Goal: Task Accomplishment & Management: Use online tool/utility

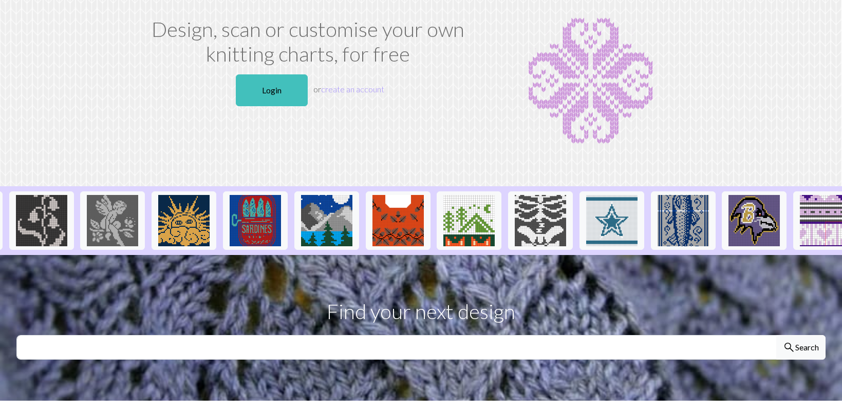
scroll to position [0, 574]
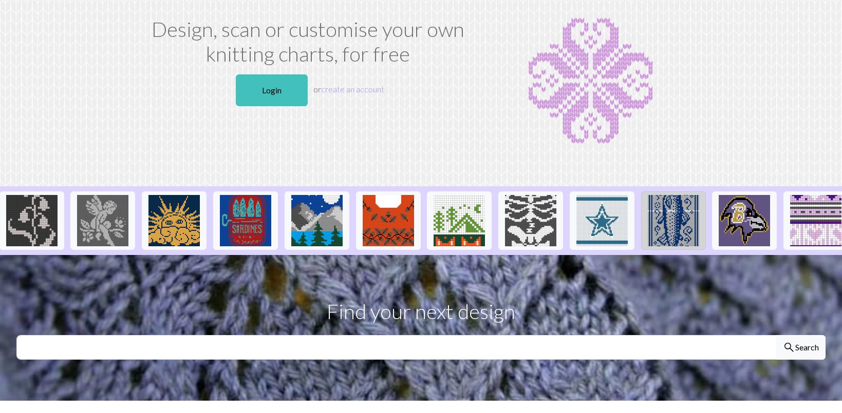
click at [674, 214] on img at bounding box center [673, 220] width 51 height 51
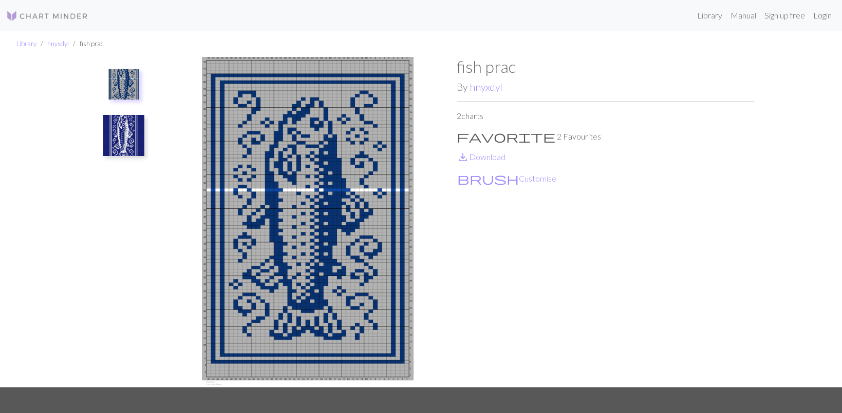
click at [105, 122] on img at bounding box center [123, 135] width 41 height 41
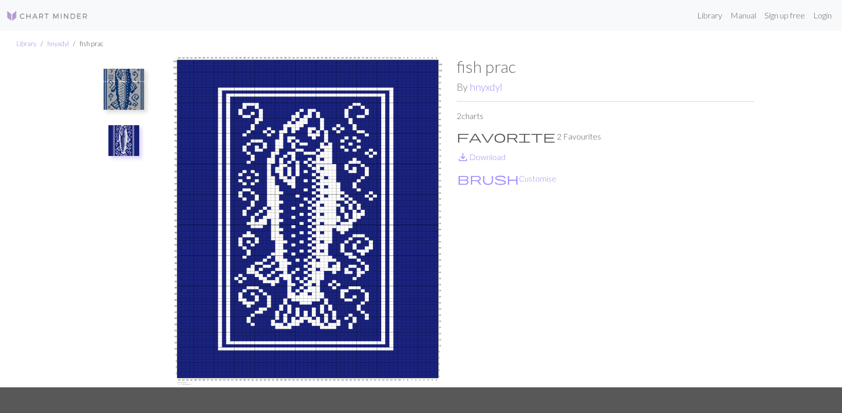
click at [109, 85] on img at bounding box center [123, 89] width 41 height 41
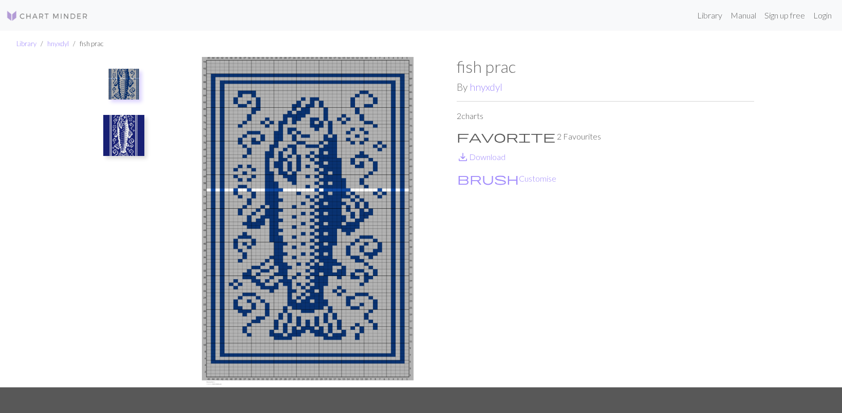
click at [475, 133] on p "favorite 2 Favourites" at bounding box center [605, 136] width 297 height 12
click at [465, 134] on span "favorite" at bounding box center [506, 136] width 99 height 14
click at [817, 17] on link "Login" at bounding box center [822, 15] width 27 height 21
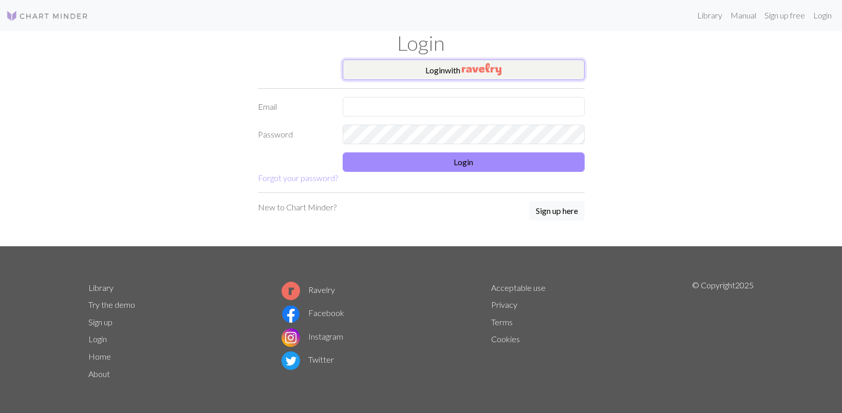
click at [550, 73] on button "Login with" at bounding box center [464, 70] width 242 height 21
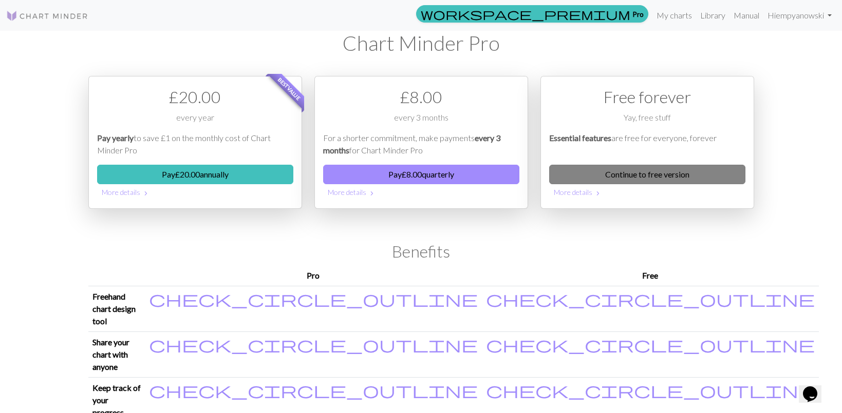
click at [596, 172] on link "Continue to free version" at bounding box center [647, 175] width 196 height 20
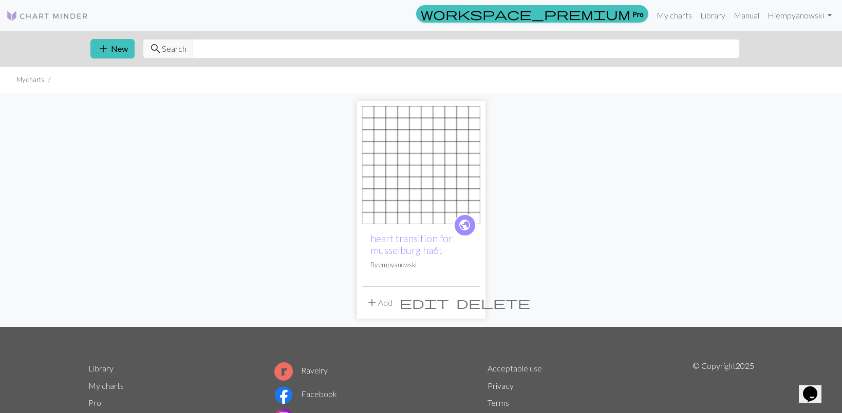
click at [408, 153] on img at bounding box center [421, 165] width 118 height 118
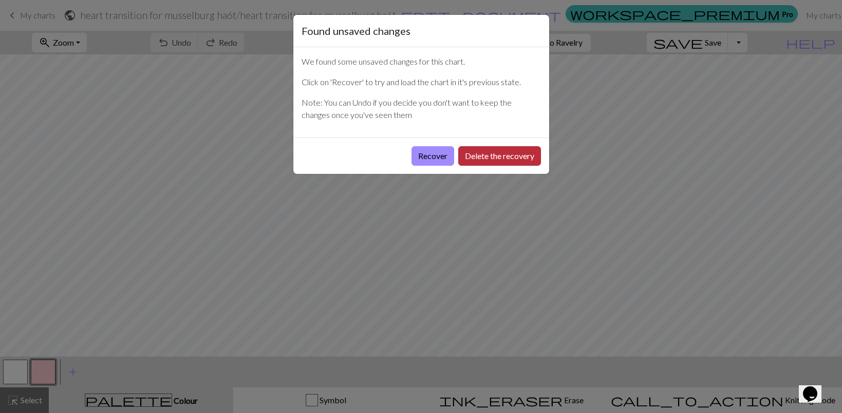
click at [481, 152] on button "Delete the recovery" at bounding box center [499, 156] width 83 height 20
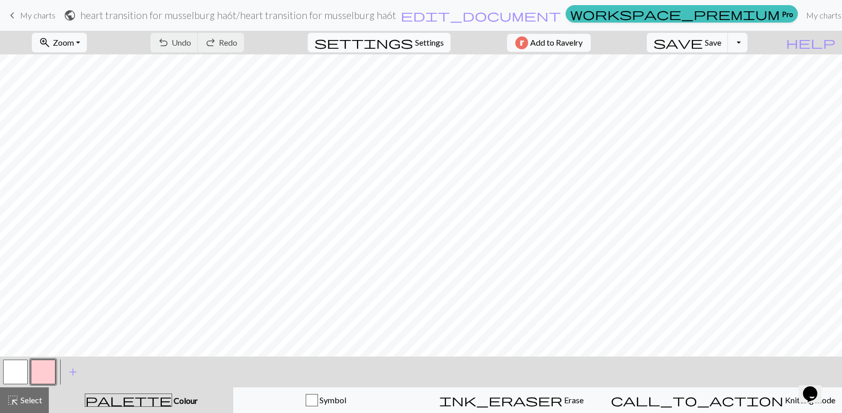
click at [423, 46] on span "Settings" at bounding box center [429, 42] width 29 height 12
select select "aran"
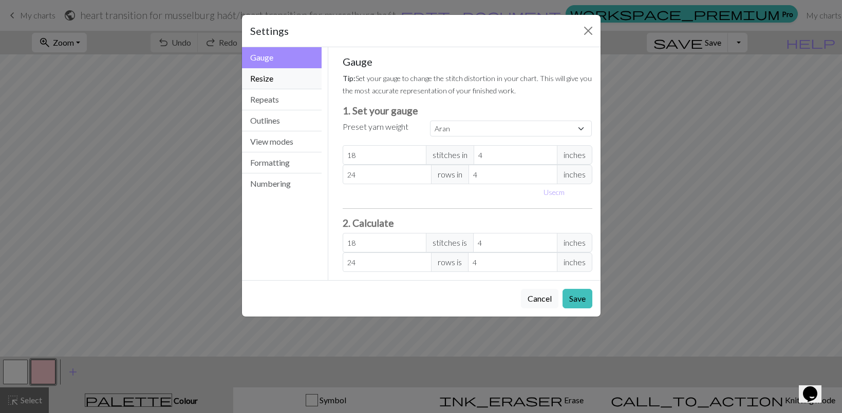
click at [278, 80] on button "Resize" at bounding box center [282, 78] width 80 height 21
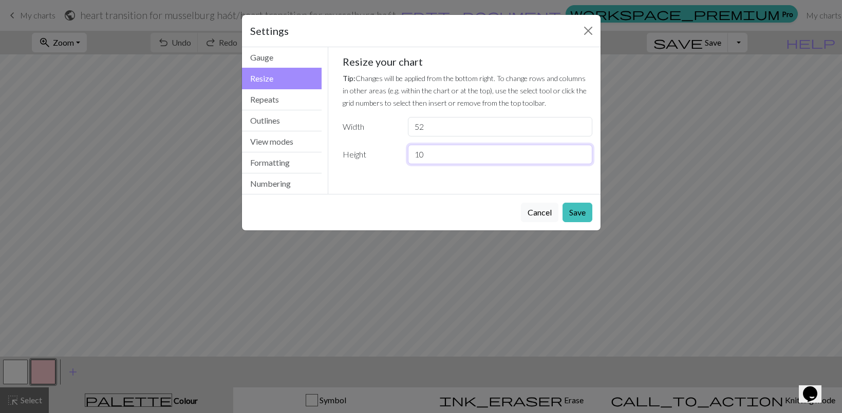
drag, startPoint x: 453, startPoint y: 159, endPoint x: 364, endPoint y: 159, distance: 88.9
click at [364, 159] on div "Height 10" at bounding box center [467, 155] width 262 height 20
type input "18"
click at [575, 208] on button "Save" at bounding box center [577, 213] width 30 height 20
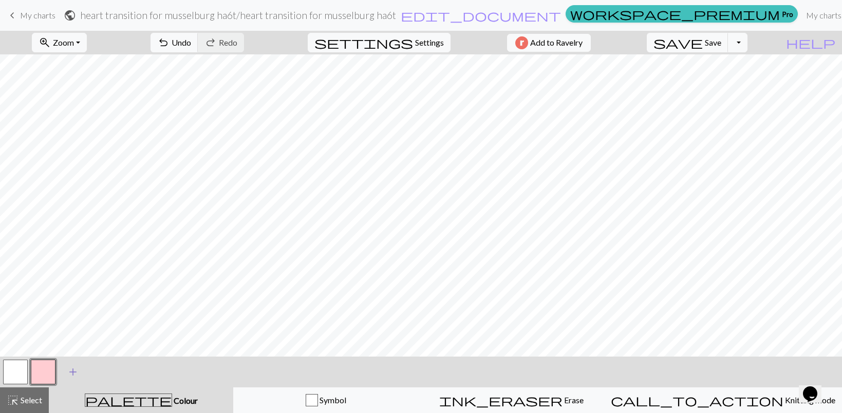
click at [78, 366] on span "add" at bounding box center [73, 372] width 12 height 14
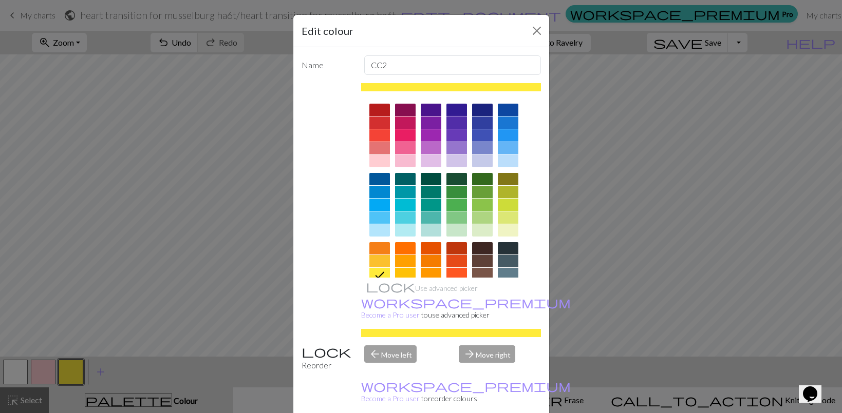
click at [452, 121] on div at bounding box center [456, 123] width 21 height 12
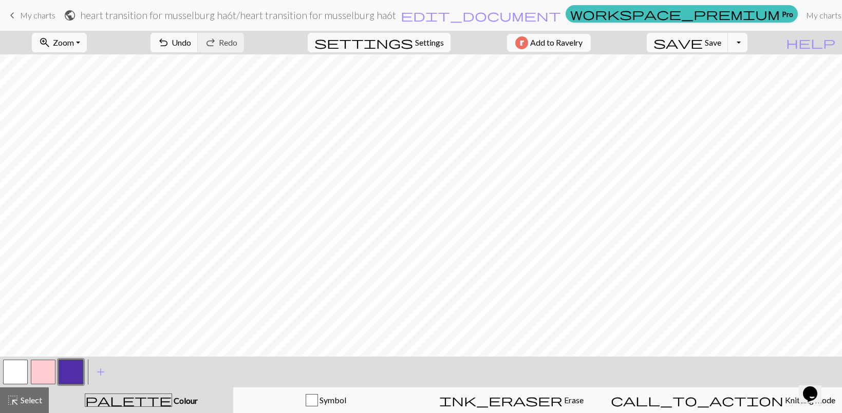
click at [15, 371] on button "button" at bounding box center [15, 372] width 25 height 25
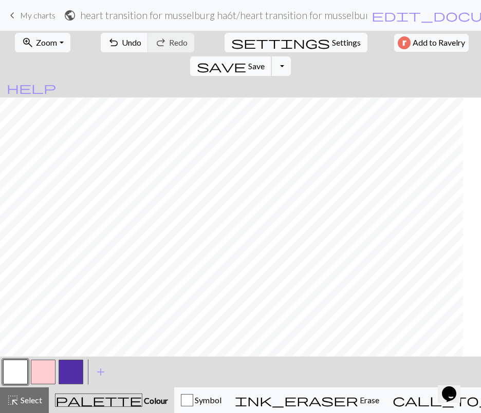
scroll to position [0, 285]
click at [65, 374] on button "button" at bounding box center [71, 372] width 25 height 25
click at [22, 375] on button "button" at bounding box center [15, 372] width 25 height 25
click at [67, 376] on button "button" at bounding box center [71, 372] width 25 height 25
click at [15, 369] on button "button" at bounding box center [15, 372] width 25 height 25
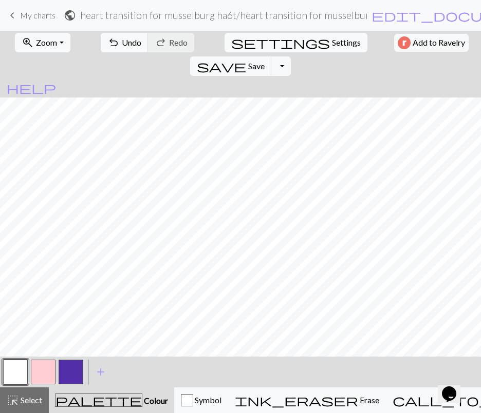
click at [77, 365] on button "button" at bounding box center [71, 372] width 25 height 25
click at [29, 374] on div at bounding box center [16, 372] width 28 height 28
click at [20, 371] on button "button" at bounding box center [15, 372] width 25 height 25
click at [72, 367] on button "button" at bounding box center [71, 372] width 25 height 25
click at [10, 367] on button "button" at bounding box center [15, 372] width 25 height 25
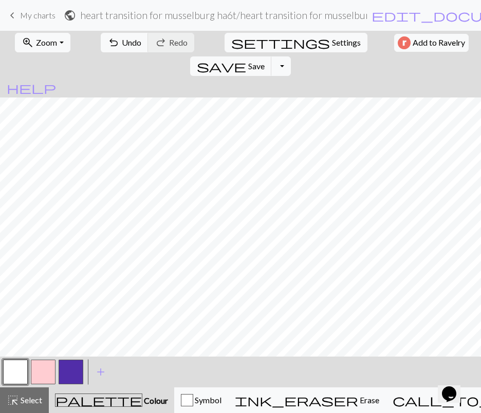
click at [77, 375] on button "button" at bounding box center [71, 372] width 25 height 25
click at [7, 373] on button "button" at bounding box center [15, 372] width 25 height 25
click at [66, 366] on button "button" at bounding box center [71, 372] width 25 height 25
click at [16, 376] on button "button" at bounding box center [15, 372] width 25 height 25
click at [73, 366] on button "button" at bounding box center [71, 372] width 25 height 25
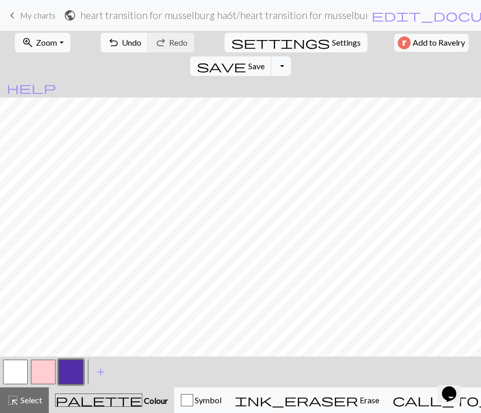
click at [12, 369] on button "button" at bounding box center [15, 372] width 25 height 25
click at [74, 369] on button "button" at bounding box center [71, 372] width 25 height 25
click at [16, 364] on button "button" at bounding box center [15, 372] width 25 height 25
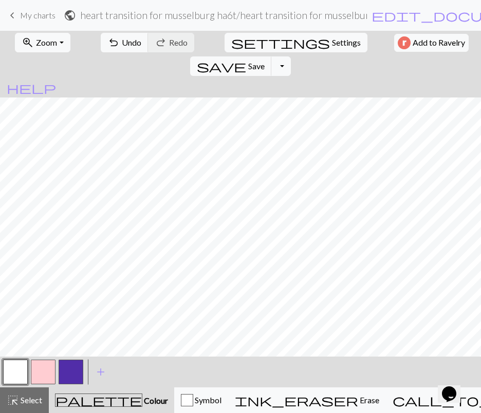
click at [18, 373] on button "button" at bounding box center [15, 372] width 25 height 25
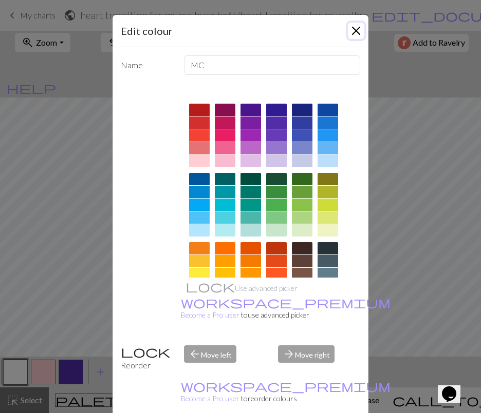
click at [352, 27] on button "Close" at bounding box center [356, 31] width 16 height 16
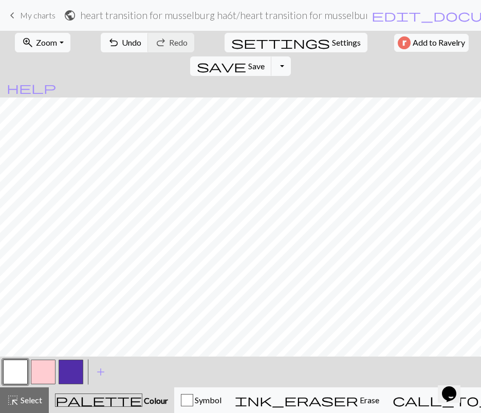
click at [21, 369] on button "button" at bounding box center [15, 372] width 25 height 25
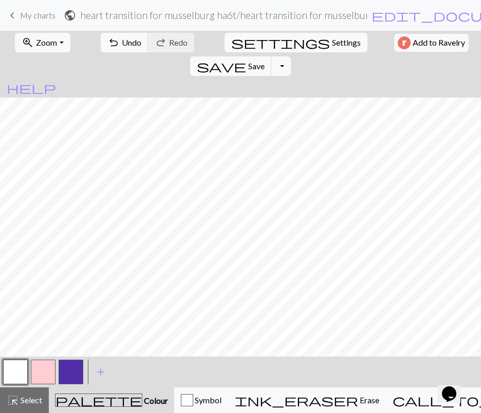
click at [75, 373] on button "button" at bounding box center [71, 372] width 25 height 25
click at [104, 369] on span "add" at bounding box center [101, 372] width 12 height 14
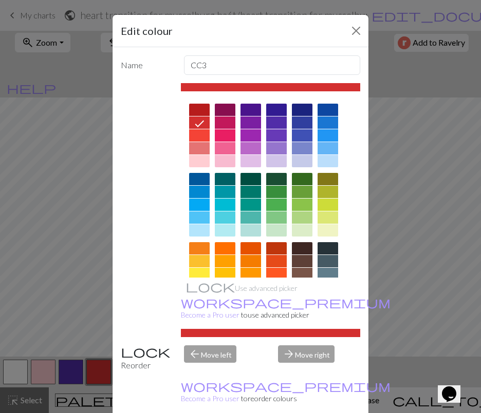
click at [232, 133] on div at bounding box center [225, 135] width 21 height 12
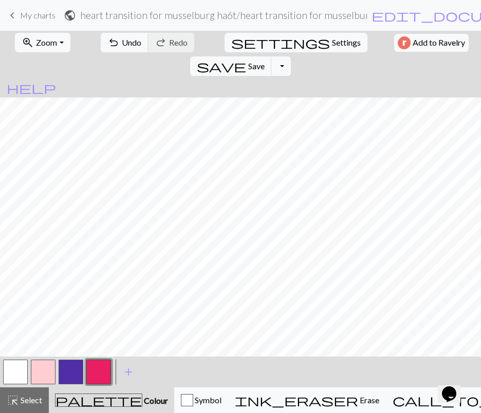
click at [4, 367] on button "button" at bounding box center [15, 372] width 25 height 25
click at [103, 361] on button "button" at bounding box center [98, 372] width 25 height 25
click at [14, 376] on button "button" at bounding box center [15, 372] width 25 height 25
click at [105, 374] on button "button" at bounding box center [98, 372] width 25 height 25
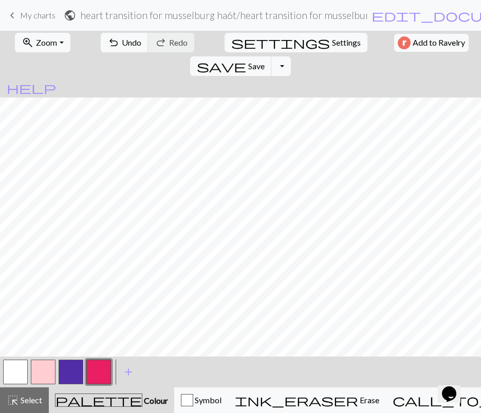
click at [15, 370] on button "button" at bounding box center [15, 372] width 25 height 25
click at [98, 363] on button "button" at bounding box center [98, 372] width 25 height 25
click at [18, 370] on button "button" at bounding box center [15, 372] width 25 height 25
click at [104, 371] on button "button" at bounding box center [98, 372] width 25 height 25
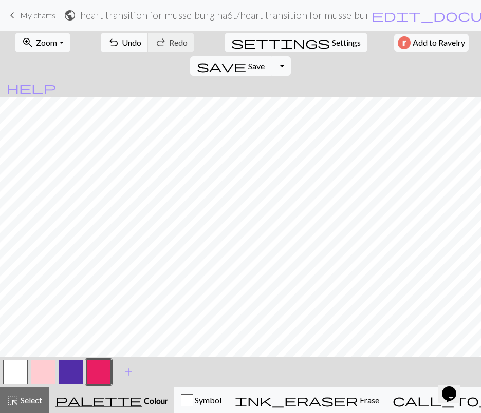
click at [15, 379] on button "button" at bounding box center [15, 372] width 25 height 25
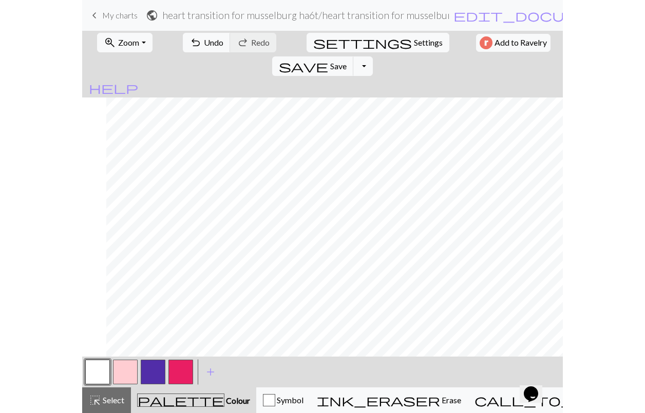
scroll to position [0, 285]
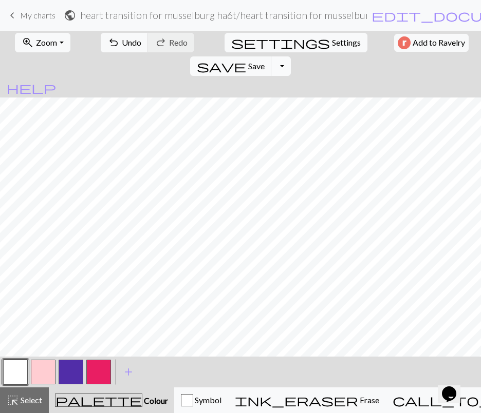
click at [291, 56] on button "Toggle Dropdown" at bounding box center [281, 66] width 20 height 20
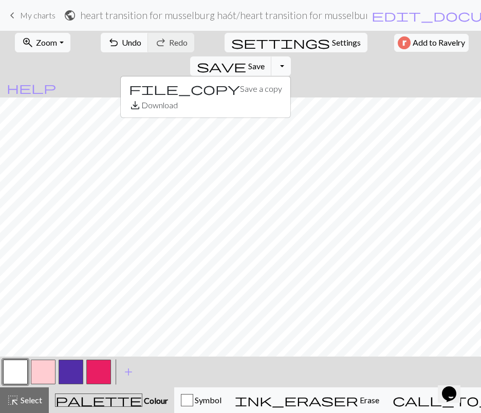
click at [291, 56] on button "Toggle Dropdown" at bounding box center [281, 66] width 20 height 20
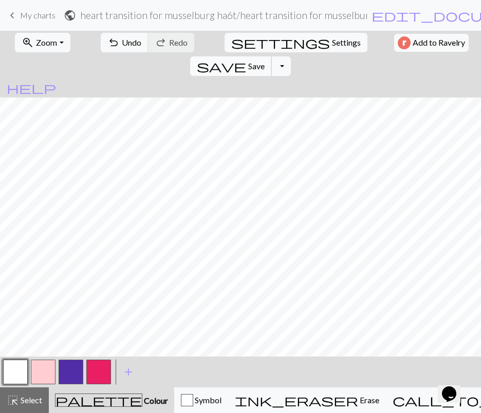
click at [264, 61] on span "Save" at bounding box center [256, 66] width 16 height 10
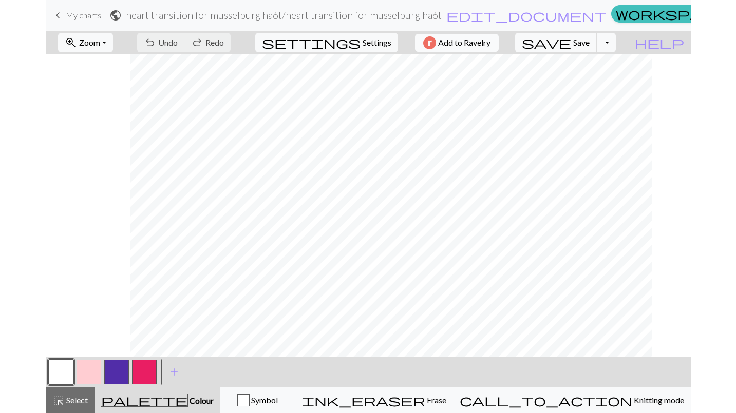
scroll to position [0, 29]
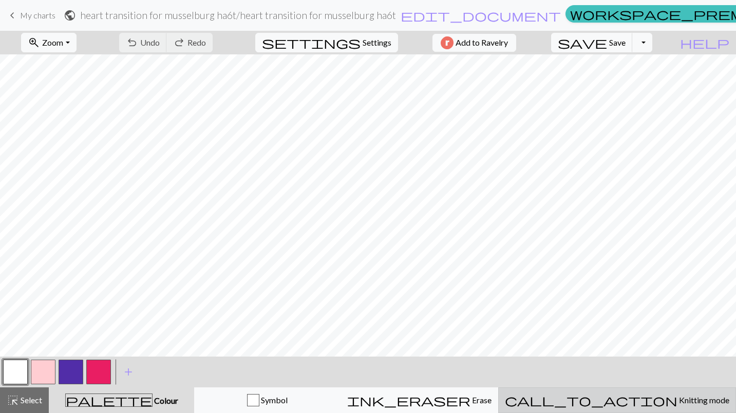
click at [677, 403] on span "Knitting mode" at bounding box center [703, 400] width 52 height 10
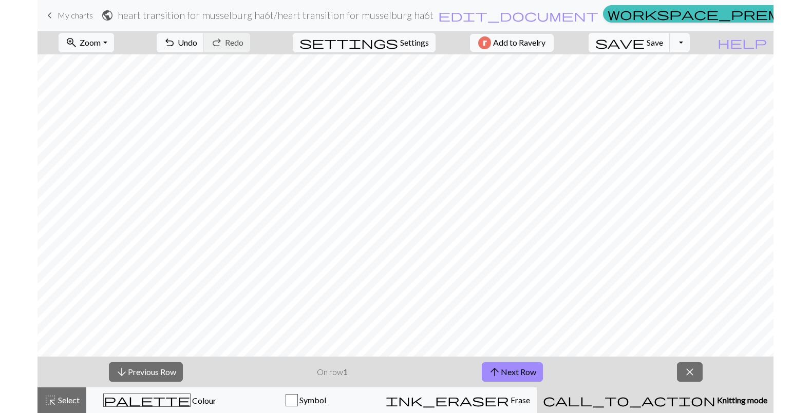
scroll to position [0, 0]
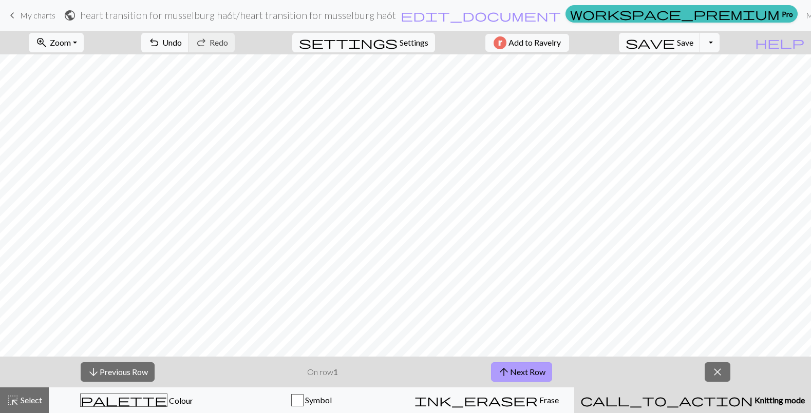
click at [535, 367] on button "arrow_upward Next Row" at bounding box center [521, 373] width 61 height 20
